Goal: Share content

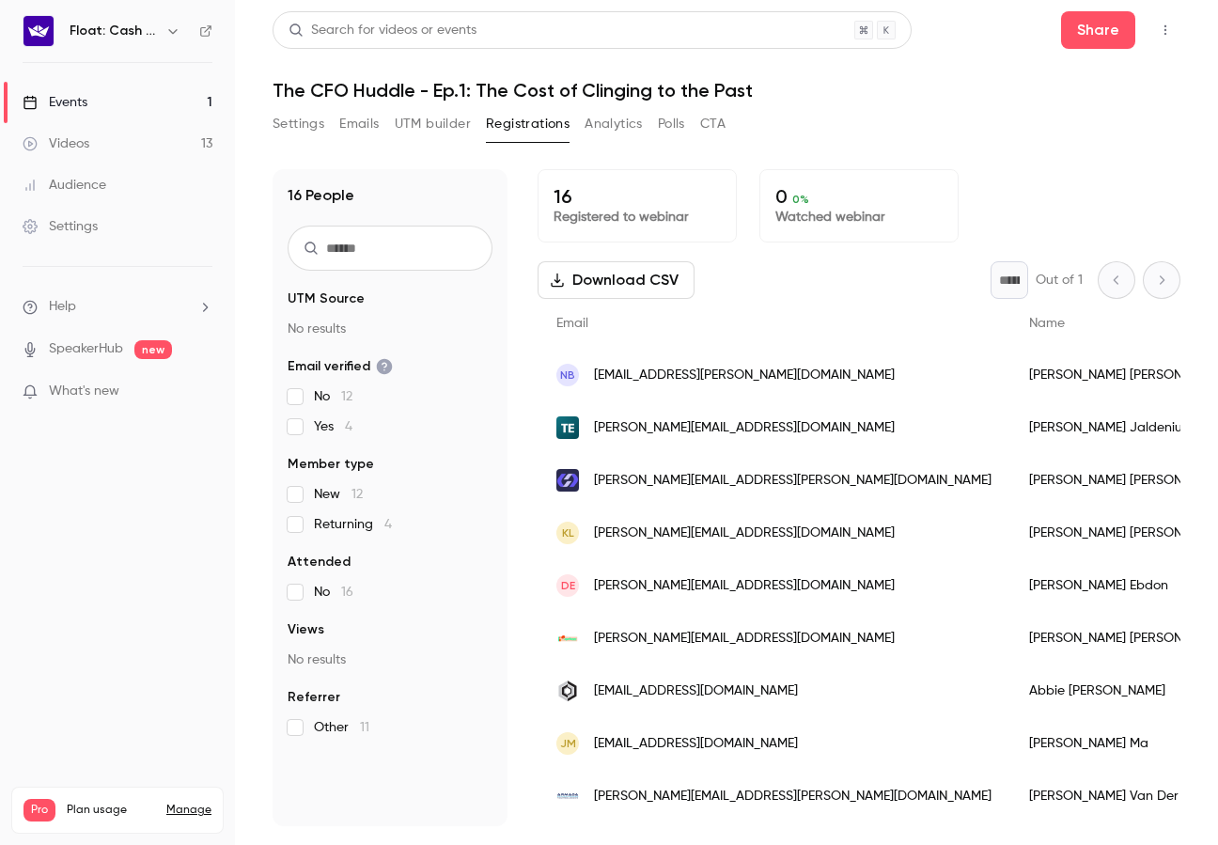
click at [157, 91] on link "Events 1" at bounding box center [117, 102] width 235 height 41
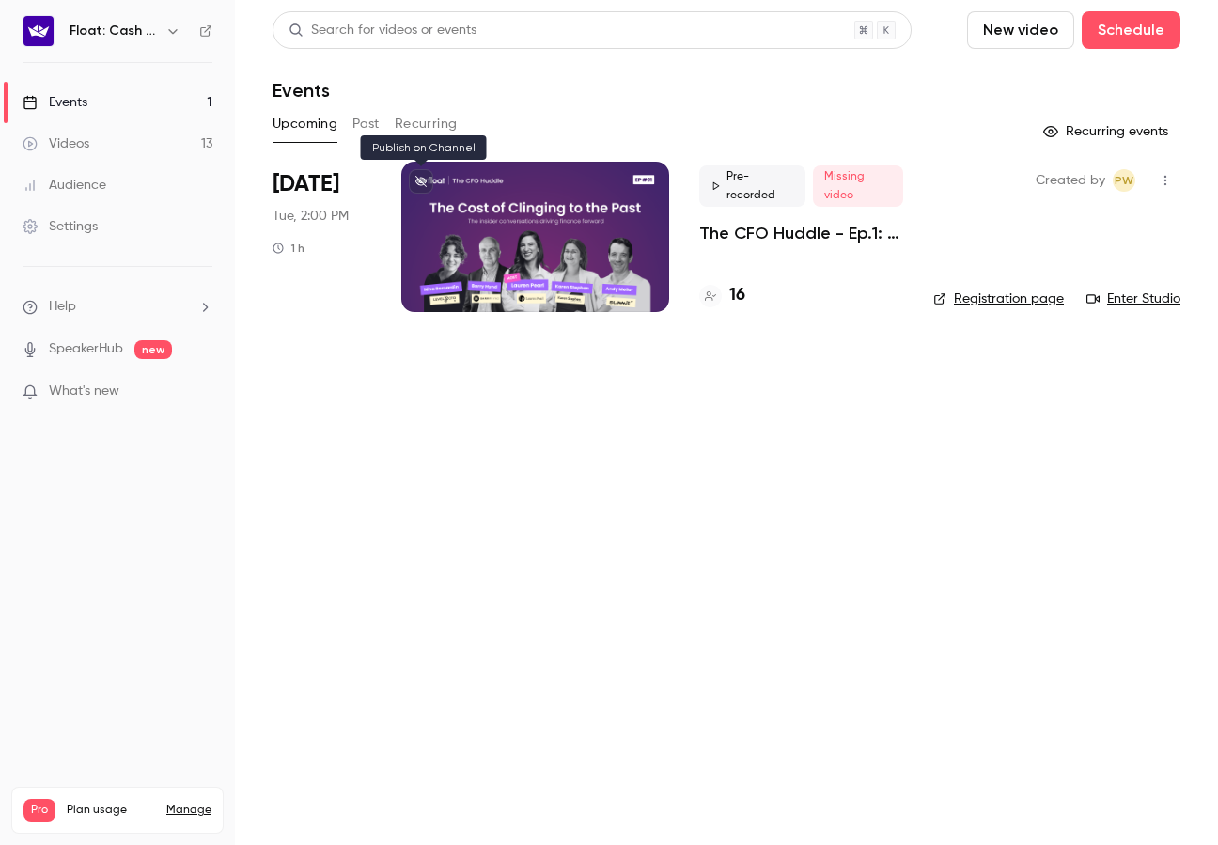
click at [423, 177] on icon at bounding box center [420, 181] width 11 height 11
click at [847, 243] on p "The CFO Huddle - Ep.1: The Cost of Clinging to the Past" at bounding box center [801, 233] width 204 height 23
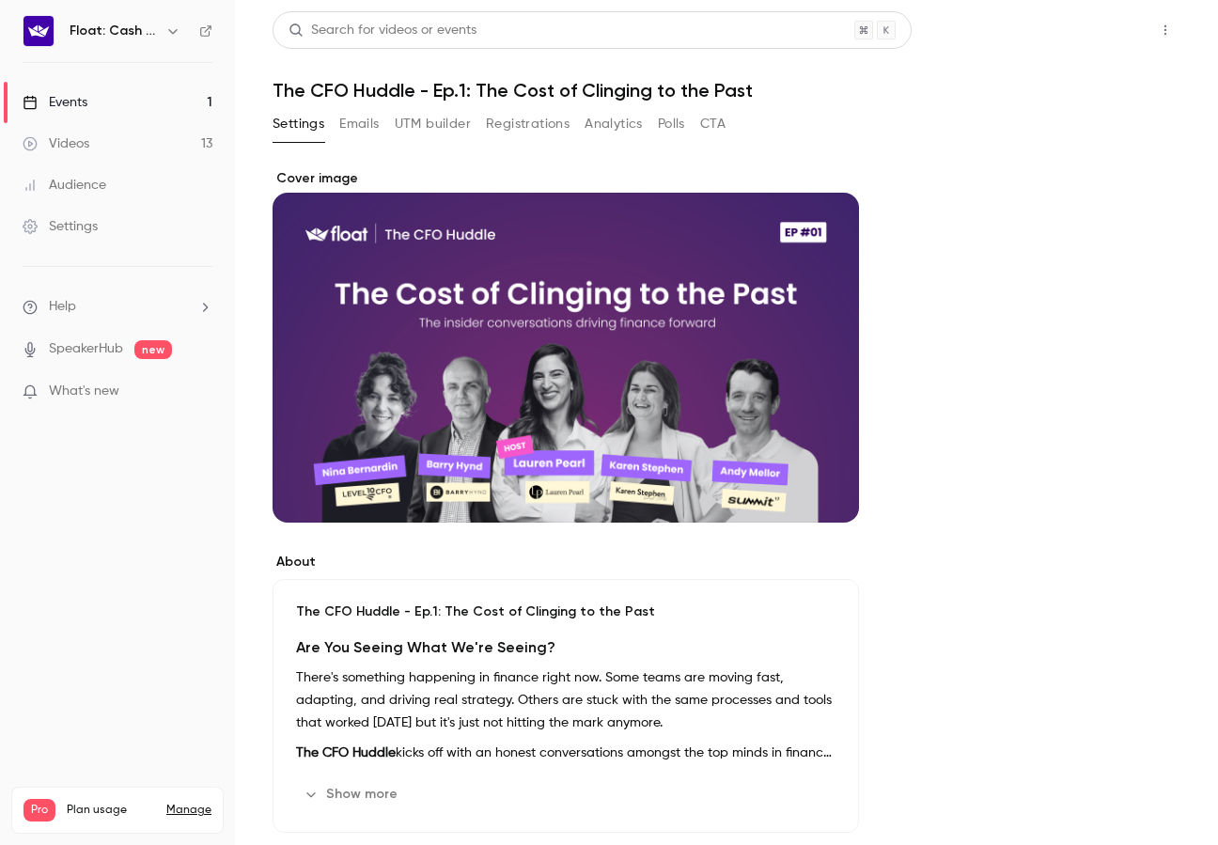
click at [1114, 39] on button "Share" at bounding box center [1098, 30] width 74 height 38
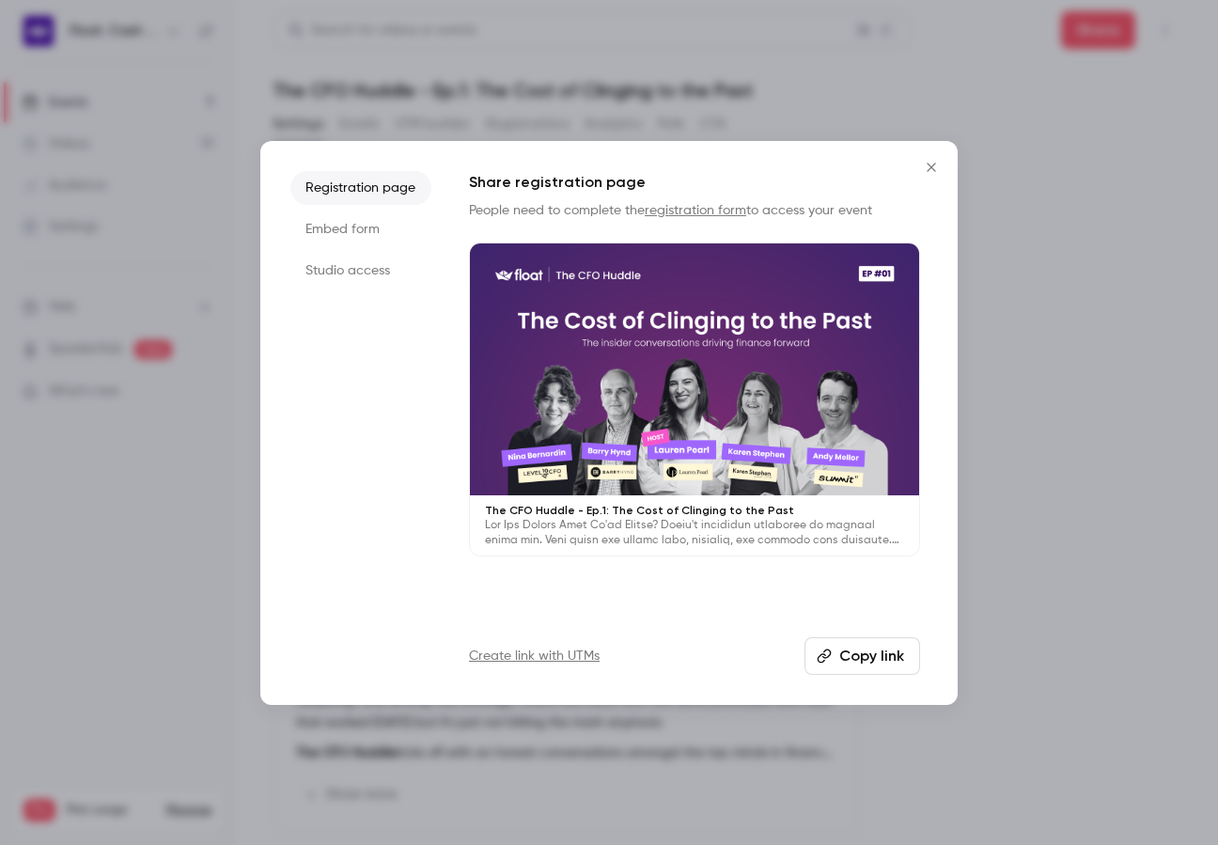
click at [852, 660] on button "Copy link" at bounding box center [862, 656] width 116 height 38
